Goal: Task Accomplishment & Management: Use online tool/utility

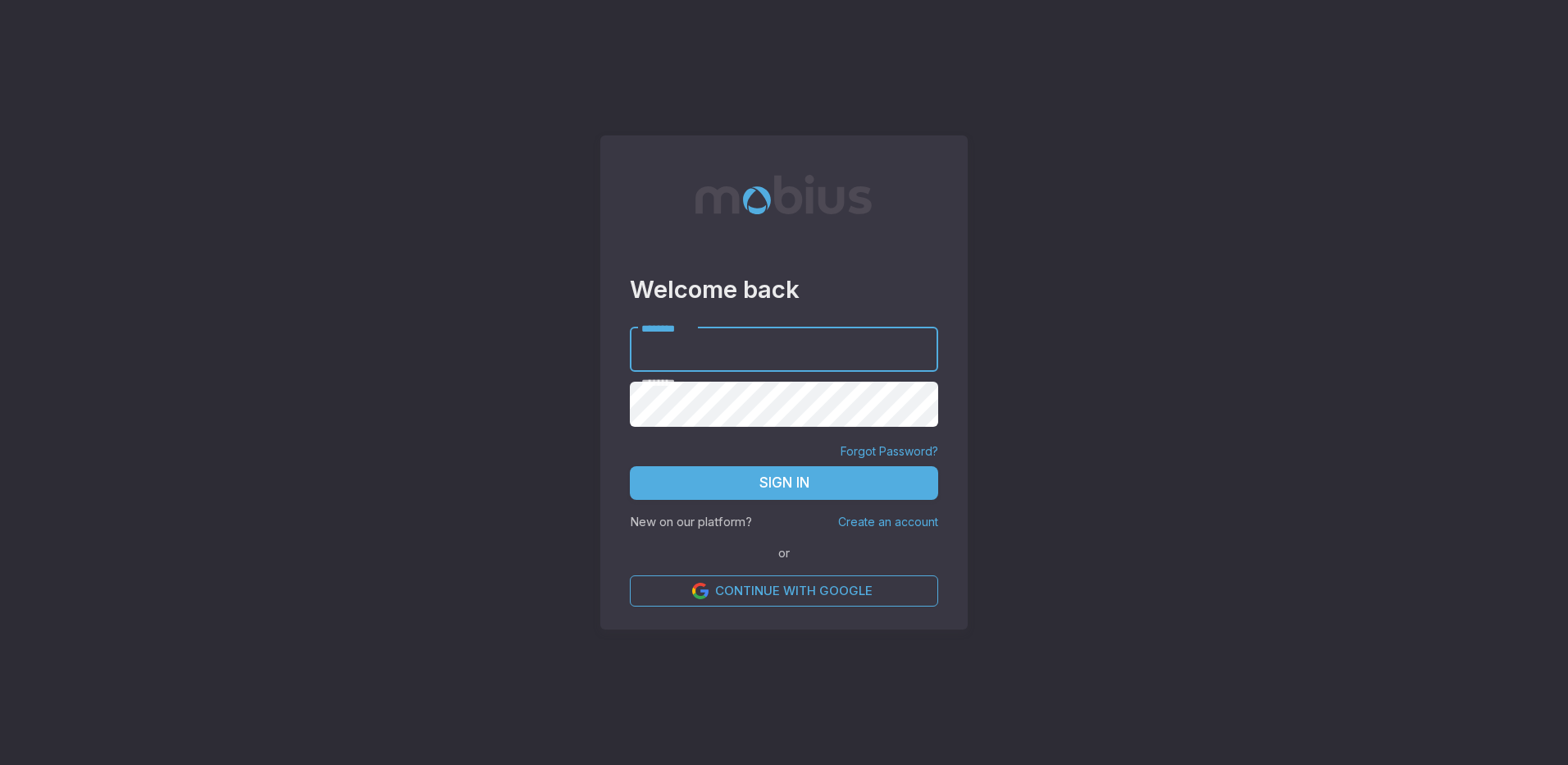
type input "*****"
click at [695, 469] on button "Sign In" at bounding box center [784, 483] width 308 height 35
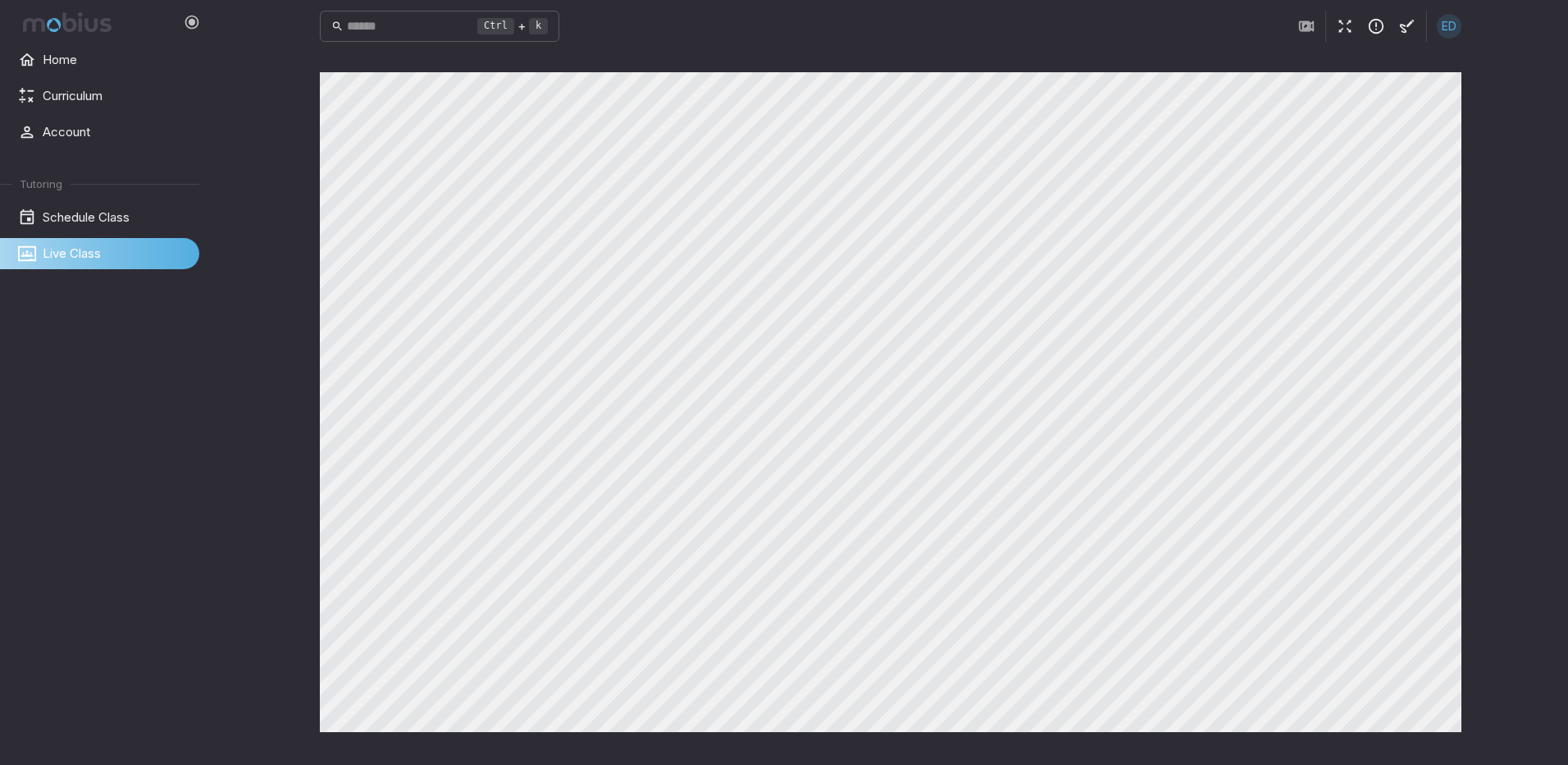
click at [1336, 21] on icon "button" at bounding box center [1345, 26] width 18 height 18
click at [589, 762] on main "Canvas actions 100 % Exit zen mode" at bounding box center [890, 409] width 1181 height 712
